Goal: Register for event/course

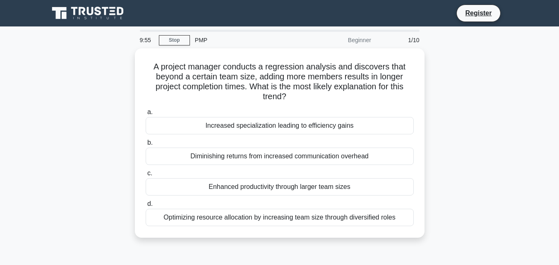
click at [545, 108] on main "9:55 Stop PMP Beginner 1/10 A project manager conducts a regression analysis an…" at bounding box center [279, 236] width 559 height 420
click at [472, 16] on link "Register" at bounding box center [478, 13] width 36 height 10
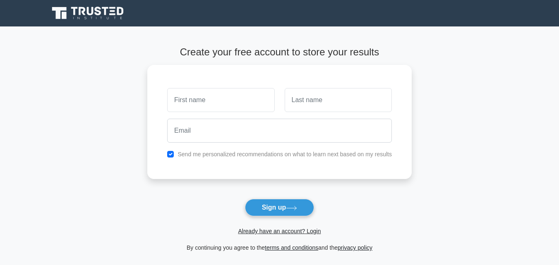
click at [106, 13] on icon at bounding box center [105, 11] width 7 height 8
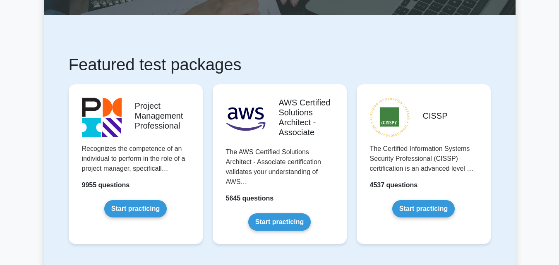
scroll to position [142, 0]
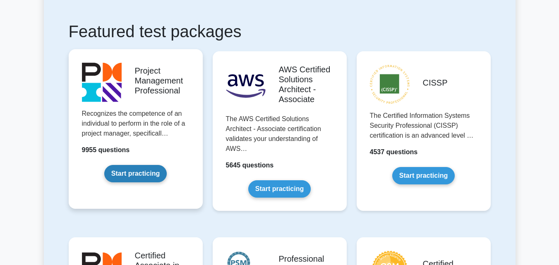
click at [150, 168] on link "Start practicing" at bounding box center [135, 173] width 62 height 17
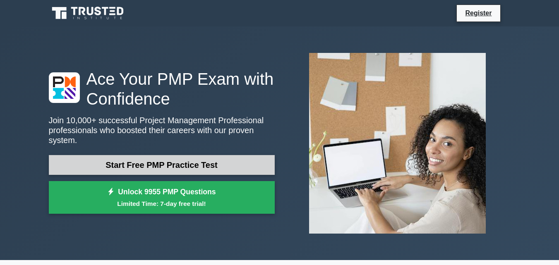
click at [150, 168] on link "Start Free PMP Practice Test" at bounding box center [162, 165] width 226 height 20
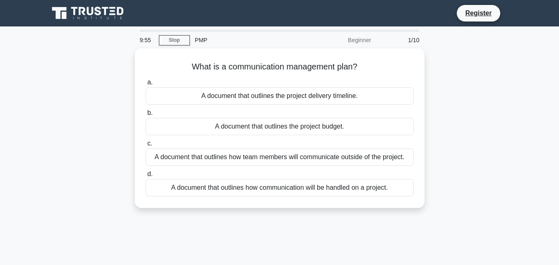
click at [85, 15] on icon at bounding box center [82, 11] width 7 height 8
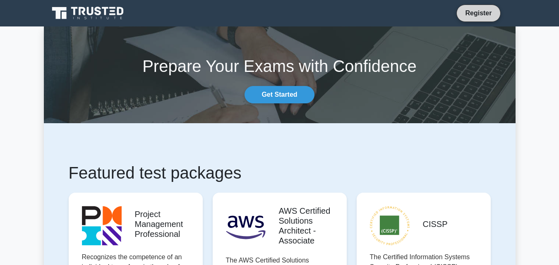
click at [480, 17] on link "Register" at bounding box center [478, 13] width 36 height 10
